Goal: Transaction & Acquisition: Purchase product/service

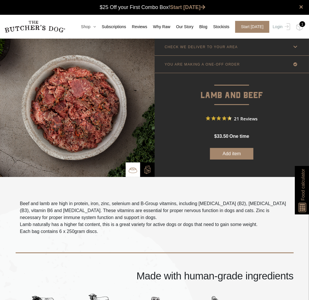
click at [96, 25] on link "Shop" at bounding box center [85, 27] width 21 height 6
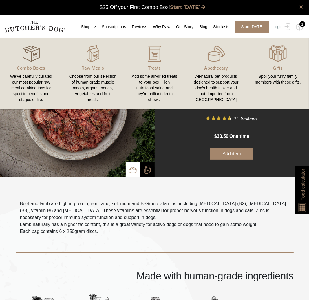
click at [41, 57] on div at bounding box center [31, 53] width 48 height 17
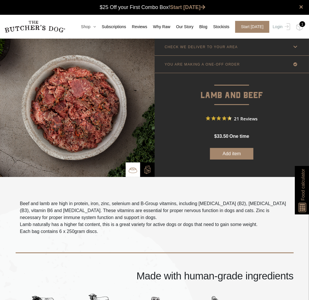
click at [95, 29] on link "Shop" at bounding box center [85, 27] width 21 height 6
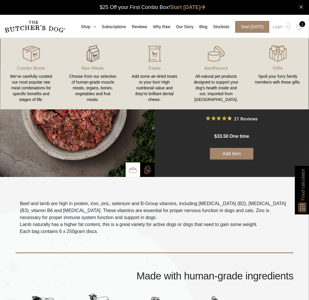
click at [94, 49] on img at bounding box center [92, 53] width 17 height 17
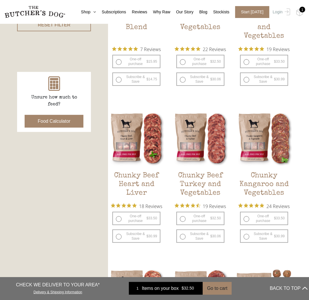
scroll to position [229, 0]
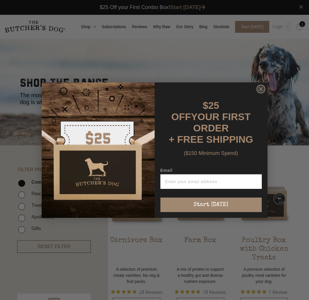
click at [263, 91] on icon "Close dialog" at bounding box center [261, 88] width 3 height 3
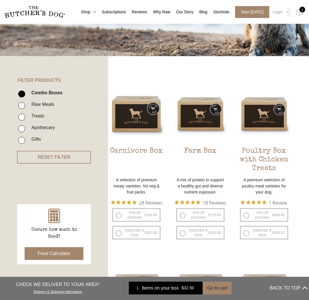
scroll to position [115, 0]
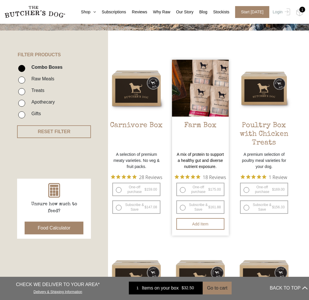
click at [205, 104] on img at bounding box center [200, 88] width 57 height 57
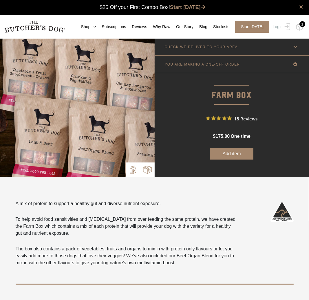
click at [151, 167] on img at bounding box center [147, 169] width 9 height 9
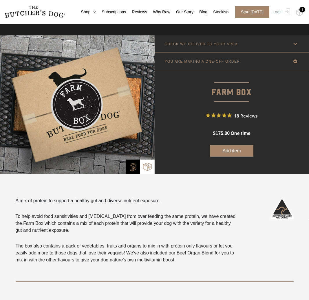
scroll to position [3, 0]
